Goal: Find specific page/section: Find specific page/section

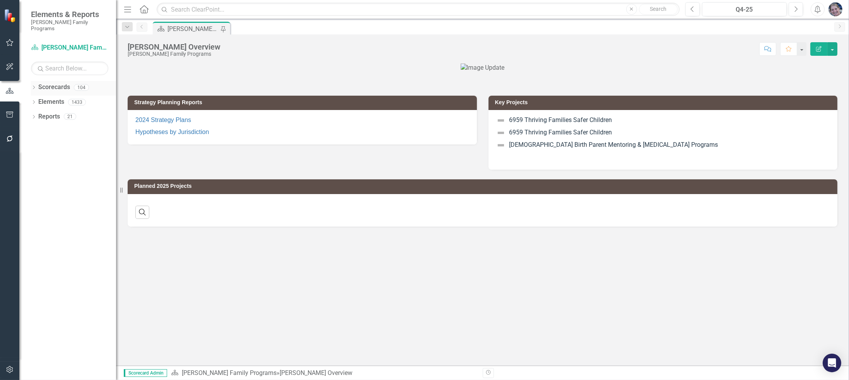
click at [33, 86] on icon "Dropdown" at bounding box center [33, 88] width 5 height 4
click at [36, 99] on icon "Dropdown" at bounding box center [38, 101] width 6 height 5
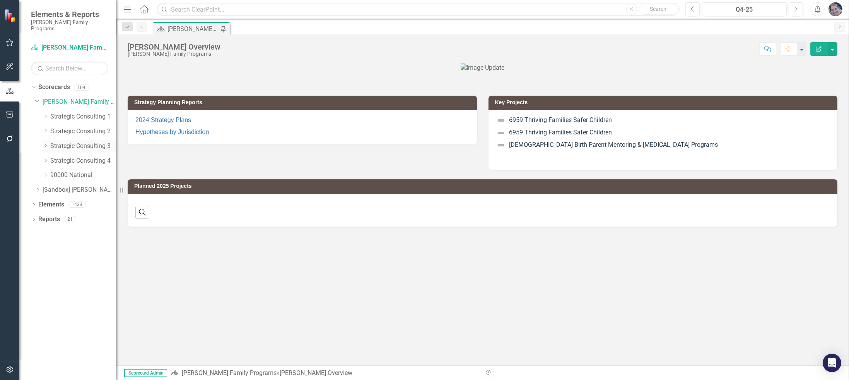
click at [46, 143] on icon "Dropdown" at bounding box center [46, 145] width 6 height 5
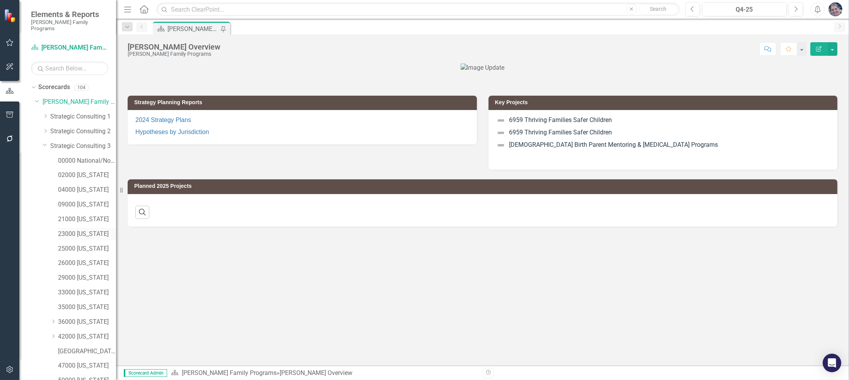
click at [84, 229] on link "23000 [US_STATE]" at bounding box center [87, 233] width 58 height 9
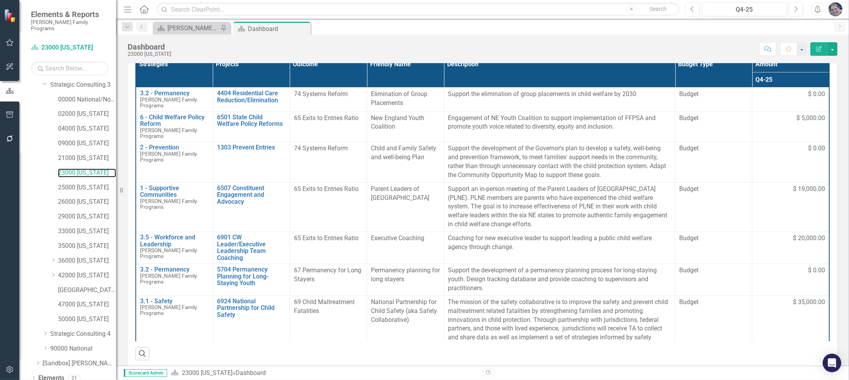
scroll to position [75, 0]
click at [32, 376] on icon "Dropdown" at bounding box center [33, 378] width 5 height 4
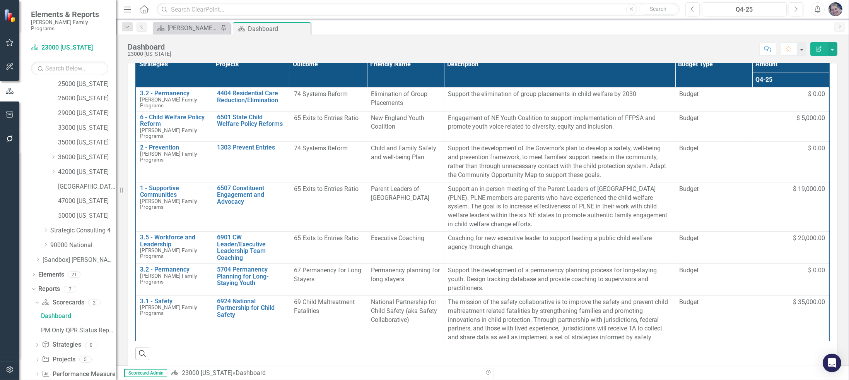
scroll to position [168, 0]
click at [37, 354] on icon "Dropdown" at bounding box center [36, 356] width 5 height 4
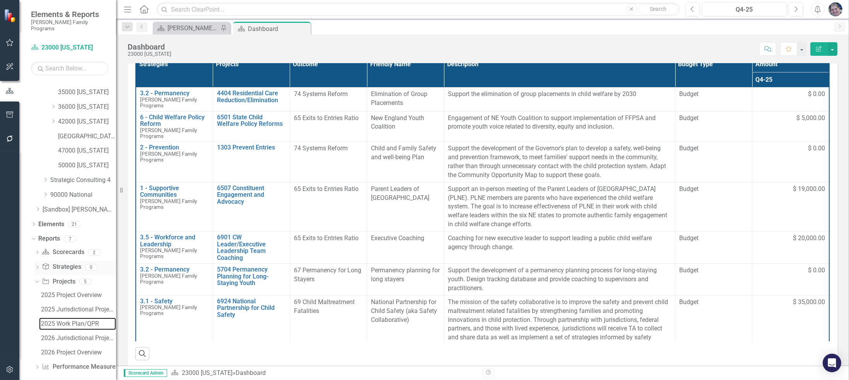
drag, startPoint x: 68, startPoint y: 316, endPoint x: 73, endPoint y: 316, distance: 5.0
click at [68, 320] on div "2025 Work Plan/QPR" at bounding box center [78, 323] width 75 height 7
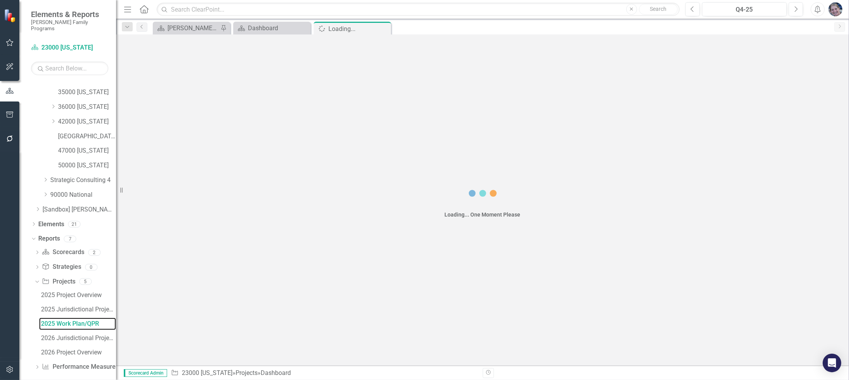
scroll to position [158, 0]
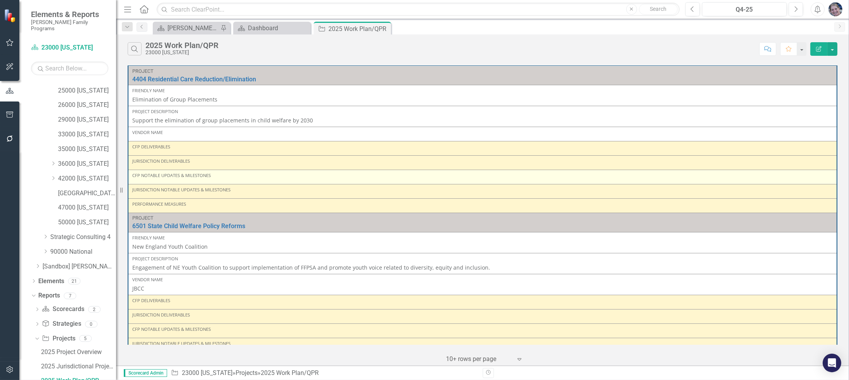
click at [218, 176] on div "CFP Notable Updates & Milestones" at bounding box center [482, 175] width 701 height 6
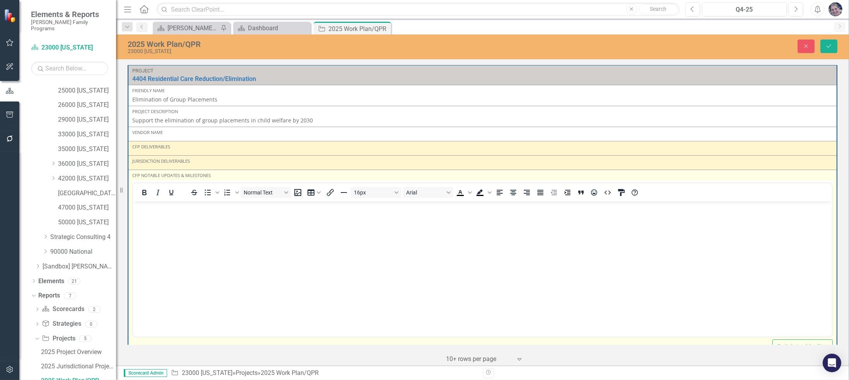
scroll to position [0, 0]
drag, startPoint x: 165, startPoint y: 207, endPoint x: 165, endPoint y: 216, distance: 8.5
click at [165, 208] on p "Rich Text Area. Press ALT-0 for help." at bounding box center [482, 207] width 695 height 9
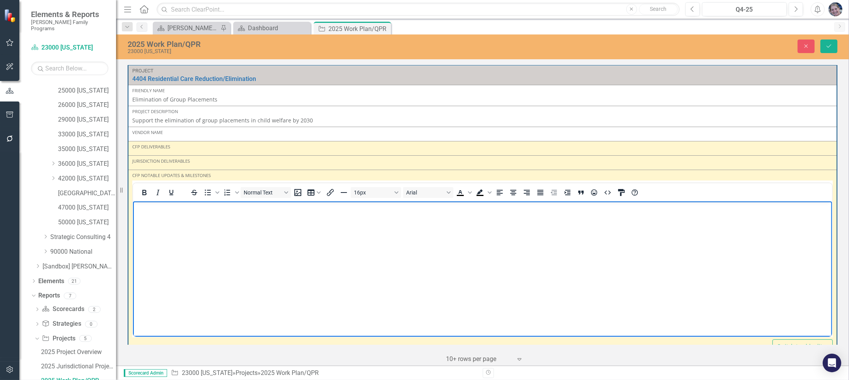
drag, startPoint x: 385, startPoint y: 27, endPoint x: 356, endPoint y: 34, distance: 29.7
click at [0, 0] on icon "Close" at bounding box center [0, 0] width 0 height 0
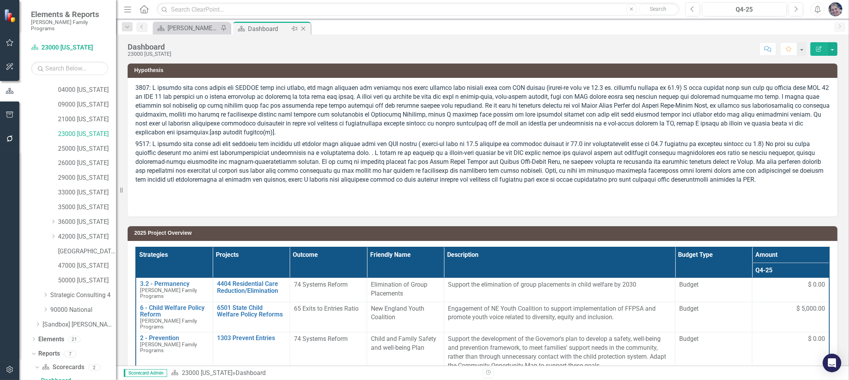
click at [306, 27] on icon "Close" at bounding box center [303, 29] width 8 height 6
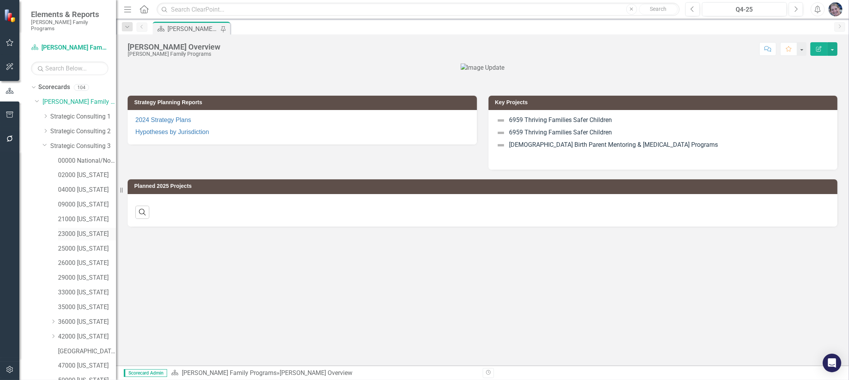
click at [80, 229] on link "23000 [US_STATE]" at bounding box center [87, 233] width 58 height 9
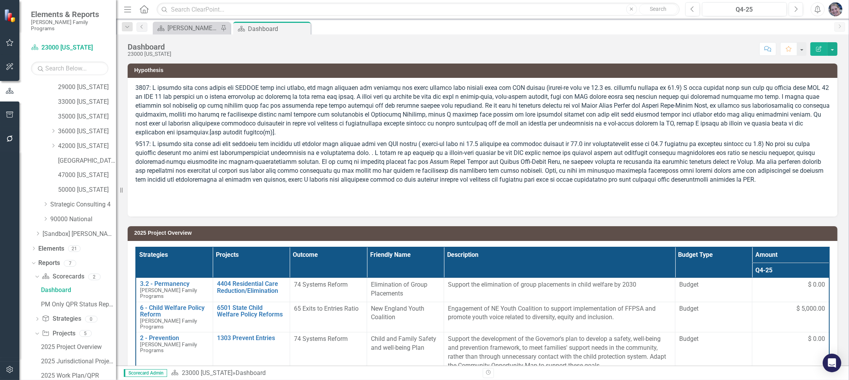
scroll to position [242, 0]
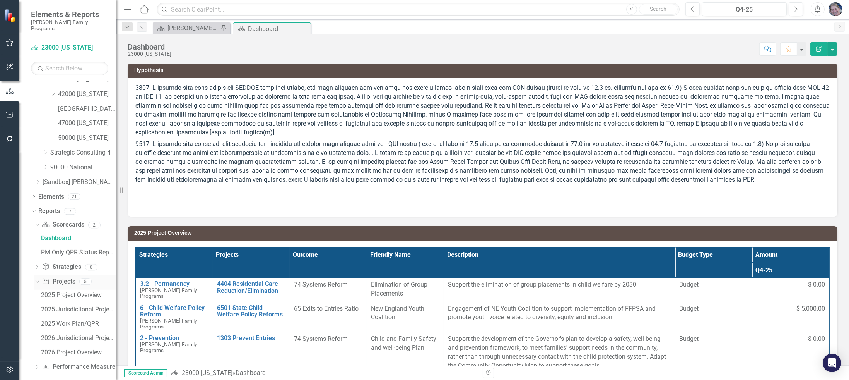
click at [37, 278] on icon "Dropdown" at bounding box center [36, 280] width 4 height 5
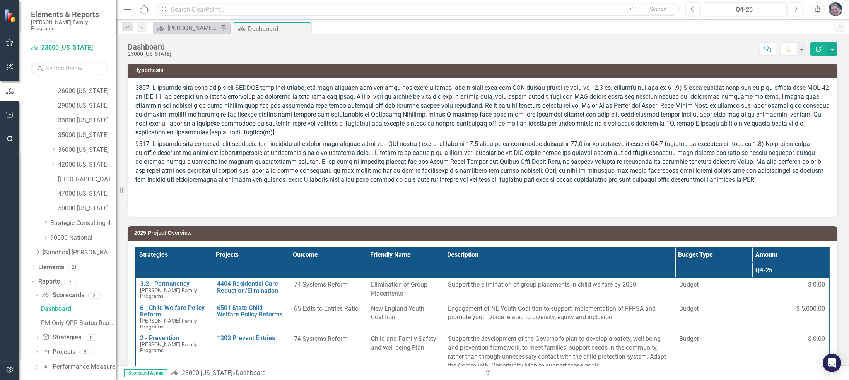
click at [36, 351] on icon "Dropdown" at bounding box center [36, 353] width 5 height 4
click at [36, 246] on div "Dropdown Scorecard Scorecards 2" at bounding box center [75, 253] width 82 height 15
click at [35, 251] on icon "Dropdown" at bounding box center [36, 253] width 5 height 4
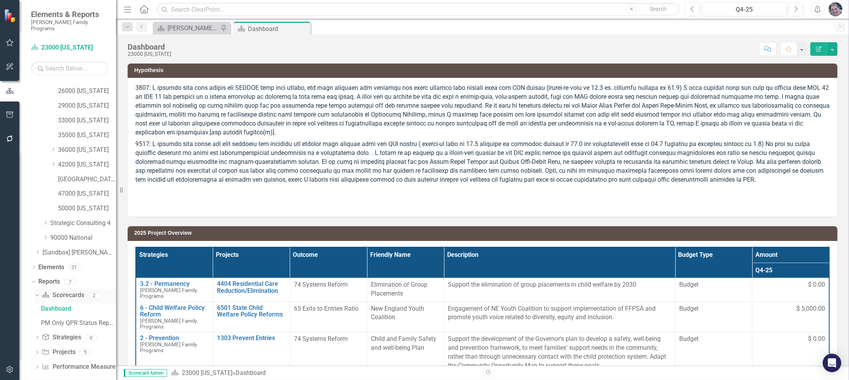
click at [38, 292] on icon "Dropdown" at bounding box center [36, 294] width 4 height 5
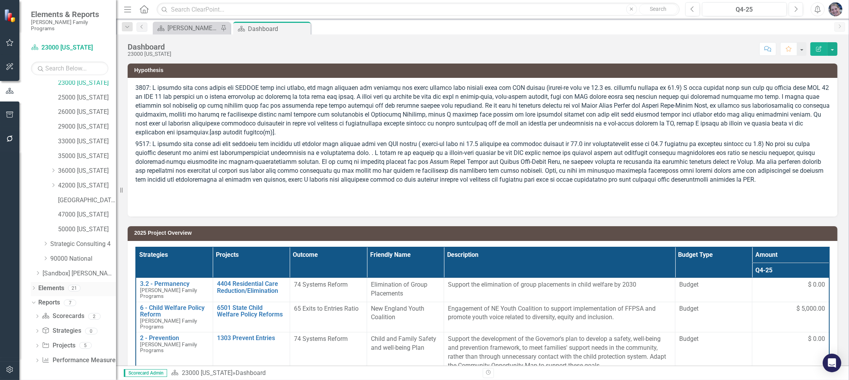
scroll to position [144, 0]
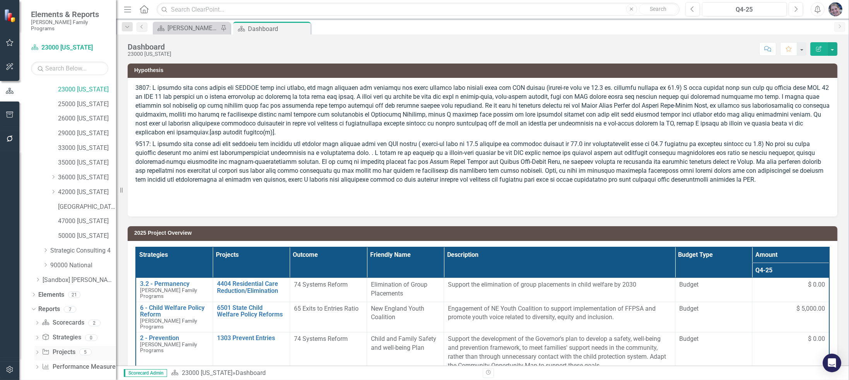
click at [35, 351] on icon "Dropdown" at bounding box center [36, 353] width 5 height 4
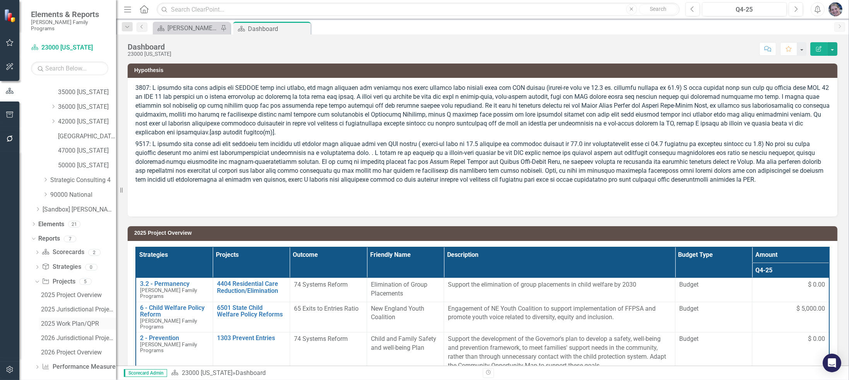
click at [75, 320] on div "2025 Work Plan/QPR" at bounding box center [78, 323] width 75 height 7
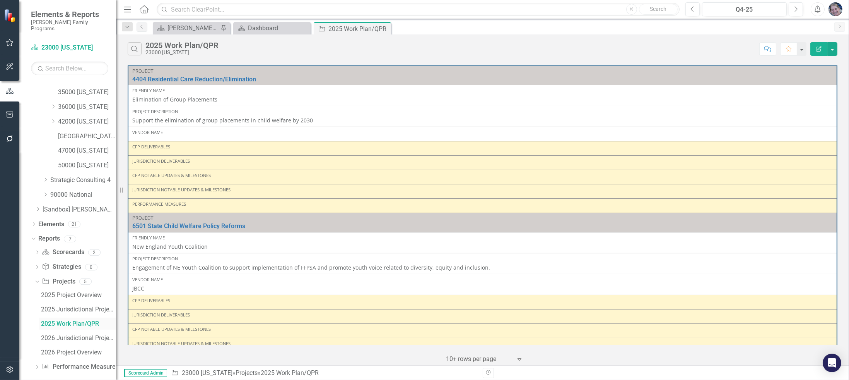
scroll to position [158, 0]
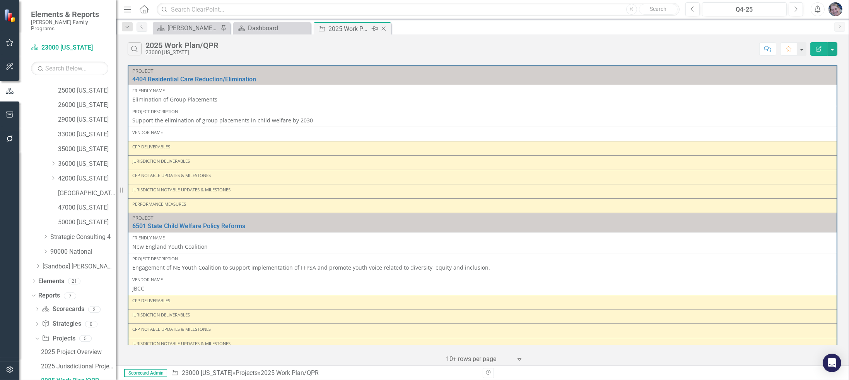
click at [383, 30] on icon "Close" at bounding box center [384, 29] width 8 height 6
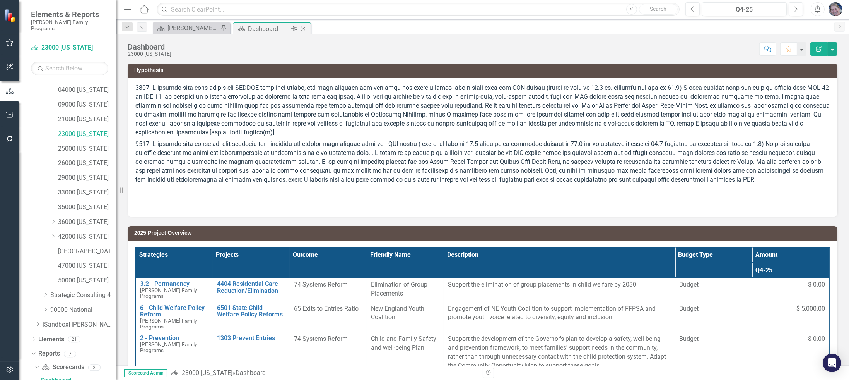
click at [301, 28] on icon "Close" at bounding box center [303, 29] width 8 height 6
